Goal: Information Seeking & Learning: Check status

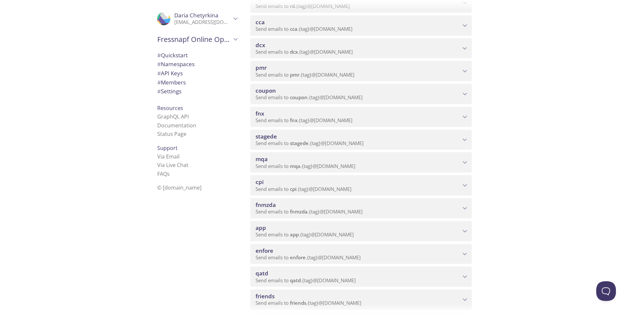
scroll to position [229, 0]
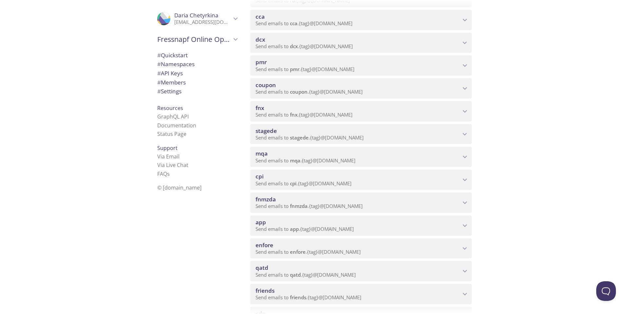
click at [397, 155] on span "mqa" at bounding box center [358, 153] width 205 height 7
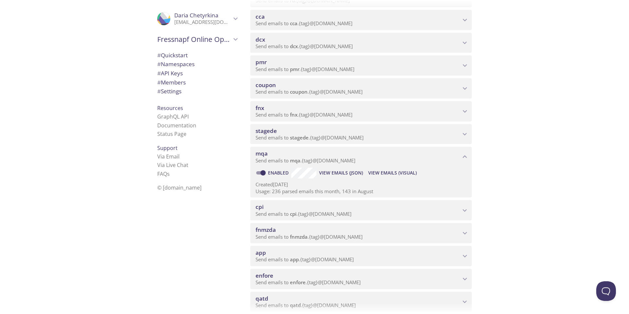
click at [389, 175] on span "View Emails (Visual)" at bounding box center [392, 173] width 49 height 8
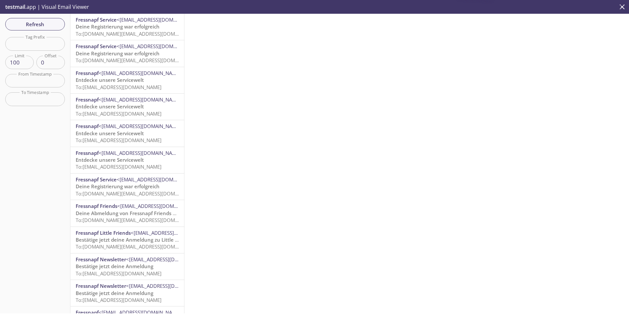
click at [156, 87] on span "To: [EMAIL_ADDRESS][DOMAIN_NAME]" at bounding box center [119, 87] width 86 height 7
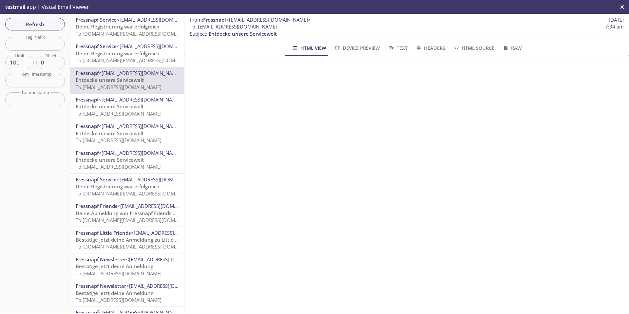
click at [158, 135] on p "Entdecke unsere Servicewelt To: [EMAIL_ADDRESS][DOMAIN_NAME]" at bounding box center [127, 137] width 103 height 14
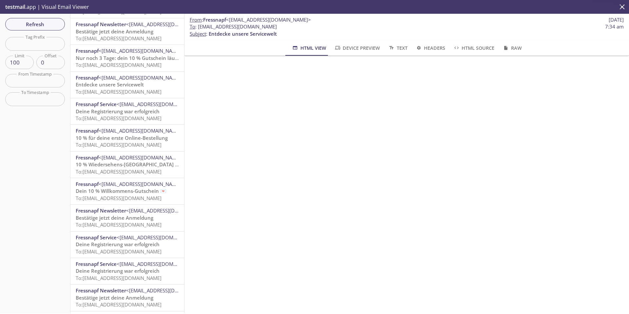
scroll to position [262, 0]
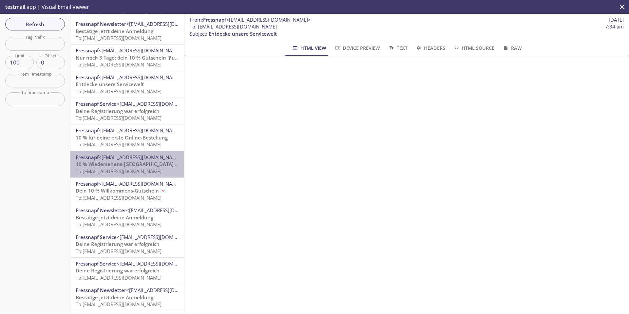
click at [160, 168] on span "To: [EMAIL_ADDRESS][DOMAIN_NAME]" at bounding box center [119, 171] width 86 height 7
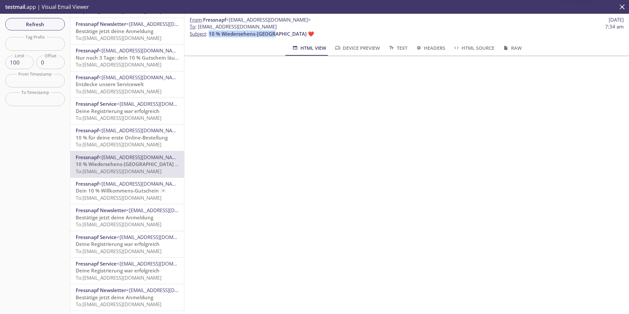
drag, startPoint x: 210, startPoint y: 33, endPoint x: 272, endPoint y: 33, distance: 62.3
click at [272, 33] on span "10 % Wiedersehens-[GEOGRAPHIC_DATA] ❤️" at bounding box center [262, 33] width 106 height 7
click at [317, 31] on p "To : [EMAIL_ADDRESS][DOMAIN_NAME] 7:34 am Subject : 10 % Wiedersehens-Rabatt ❤️" at bounding box center [407, 30] width 434 height 14
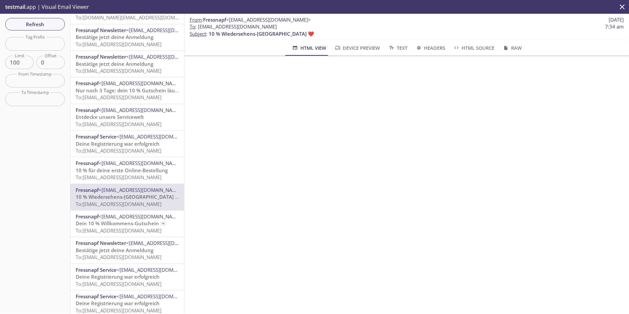
scroll to position [262, 0]
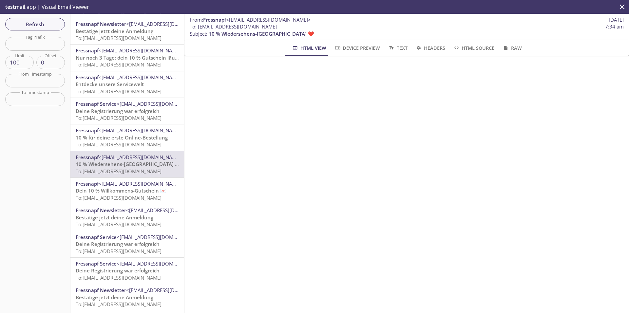
drag, startPoint x: 36, startPoint y: 27, endPoint x: 95, endPoint y: 0, distance: 64.8
click at [36, 27] on span "Refresh" at bounding box center [34, 24] width 49 height 9
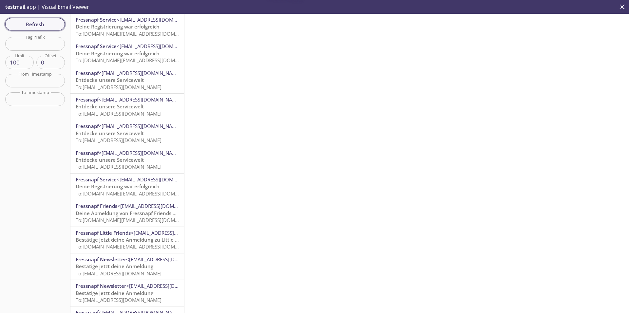
click at [32, 27] on span "Refresh" at bounding box center [34, 24] width 49 height 9
click at [48, 26] on span "Refresh" at bounding box center [34, 24] width 49 height 9
click at [130, 31] on span "To: [EMAIL_ADDRESS][DOMAIN_NAME]" at bounding box center [119, 33] width 86 height 7
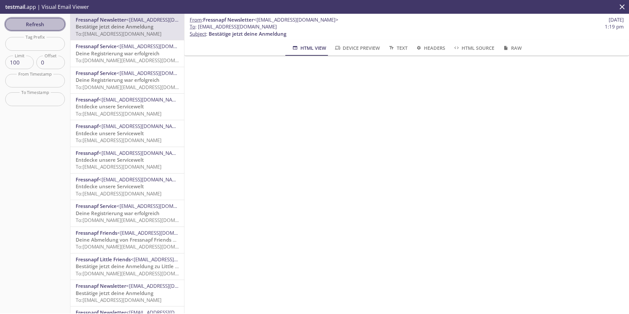
click at [29, 24] on span "Refresh" at bounding box center [34, 24] width 49 height 9
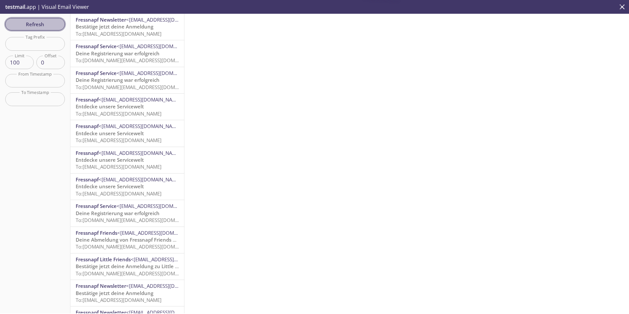
click at [35, 24] on span "Refresh" at bounding box center [34, 24] width 49 height 9
click at [36, 24] on span "Refresh" at bounding box center [34, 24] width 49 height 9
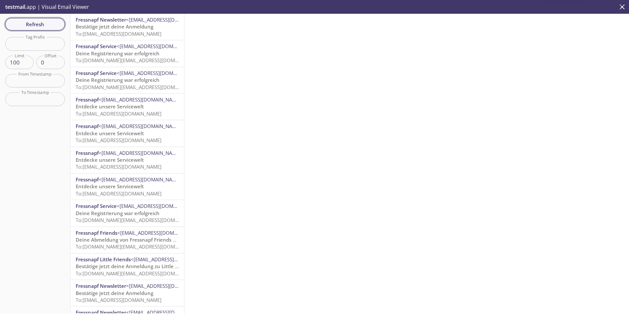
click at [36, 24] on span "Refresh" at bounding box center [34, 24] width 49 height 9
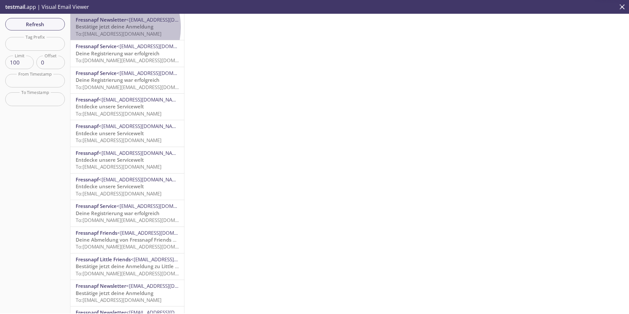
click at [112, 28] on span "Bestätige jetzt deine Anmeldung" at bounding box center [115, 26] width 78 height 7
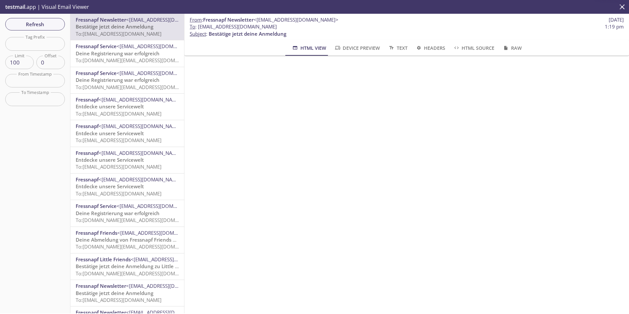
click at [32, 24] on span "Refresh" at bounding box center [34, 24] width 49 height 9
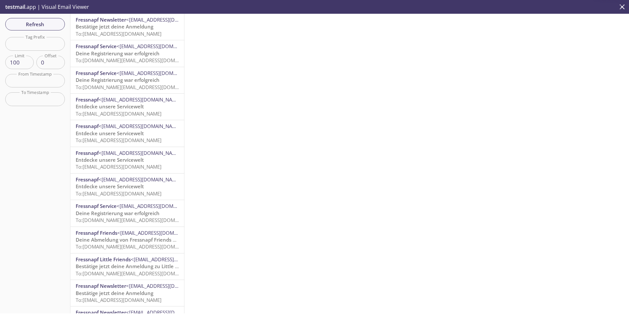
click at [32, 24] on span "Refresh" at bounding box center [34, 24] width 49 height 9
click at [141, 37] on p "Bestätige jetzt deine Anmeldung To: [EMAIL_ADDRESS][DOMAIN_NAME]" at bounding box center [127, 30] width 103 height 14
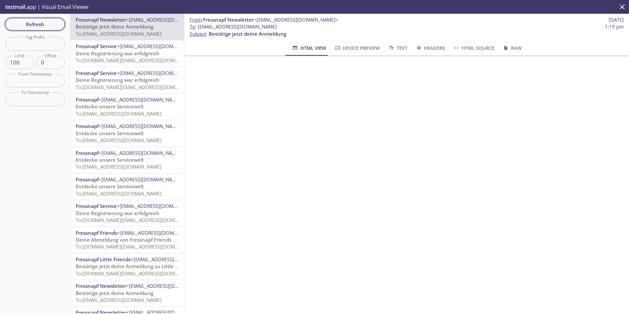
click at [22, 26] on span "Refresh" at bounding box center [34, 24] width 49 height 9
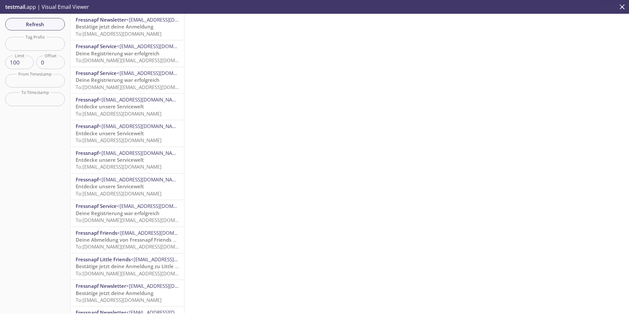
click at [22, 26] on span "Refresh" at bounding box center [34, 24] width 49 height 9
click at [37, 26] on span "Refresh" at bounding box center [34, 24] width 49 height 9
click at [38, 20] on span "Refresh" at bounding box center [34, 24] width 49 height 9
click at [127, 34] on span "To: [EMAIL_ADDRESS][DOMAIN_NAME]" at bounding box center [119, 33] width 86 height 7
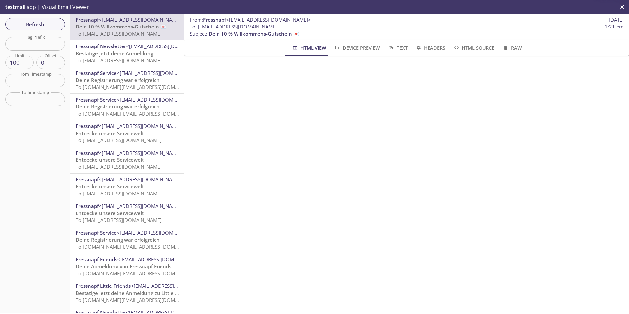
scroll to position [787, 0]
click at [47, 24] on span "Refresh" at bounding box center [34, 24] width 49 height 9
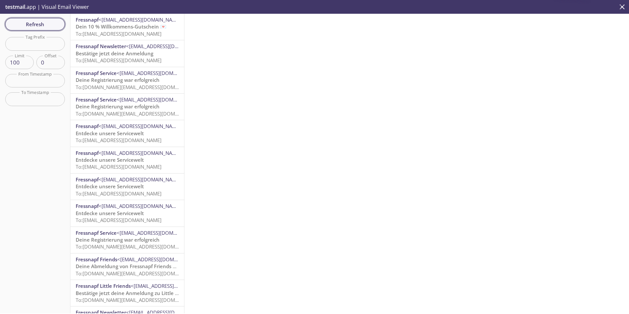
click at [32, 24] on span "Refresh" at bounding box center [34, 24] width 49 height 9
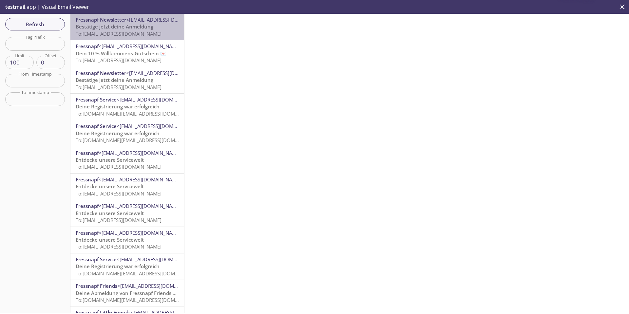
click at [133, 31] on span "To: [EMAIL_ADDRESS][DOMAIN_NAME]" at bounding box center [119, 33] width 86 height 7
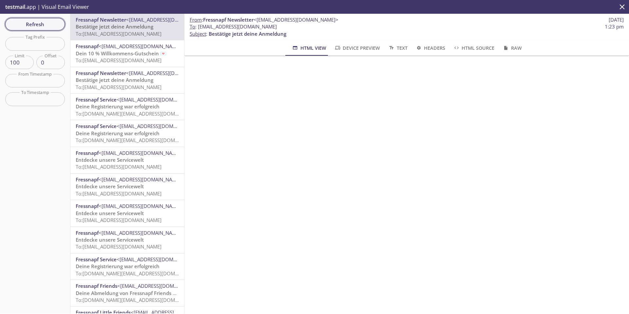
click at [31, 25] on span "Refresh" at bounding box center [34, 24] width 49 height 9
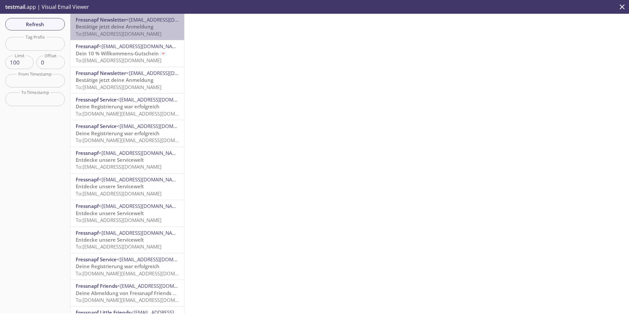
click at [165, 30] on p "Bestätige jetzt deine Anmeldung To: [EMAIL_ADDRESS][DOMAIN_NAME]" at bounding box center [127, 30] width 103 height 14
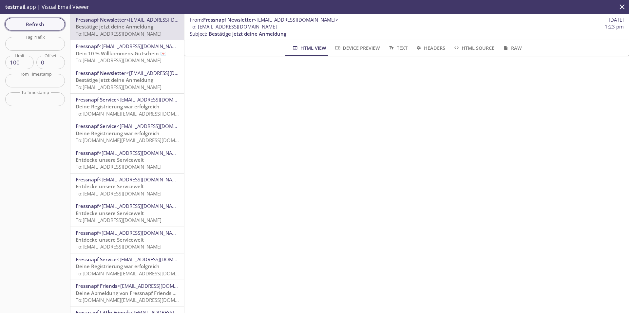
click at [48, 26] on span "Refresh" at bounding box center [34, 24] width 49 height 9
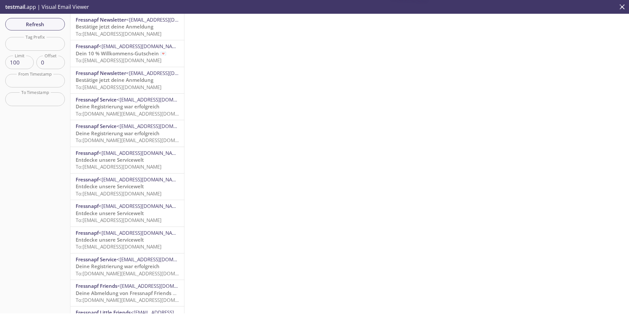
click at [164, 28] on p "Bestätige jetzt deine Anmeldung To: [EMAIL_ADDRESS][DOMAIN_NAME]" at bounding box center [127, 30] width 103 height 14
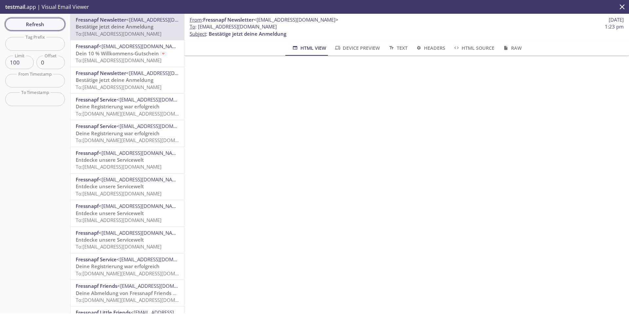
click at [43, 25] on span "Refresh" at bounding box center [34, 24] width 49 height 9
